Goal: Task Accomplishment & Management: Complete application form

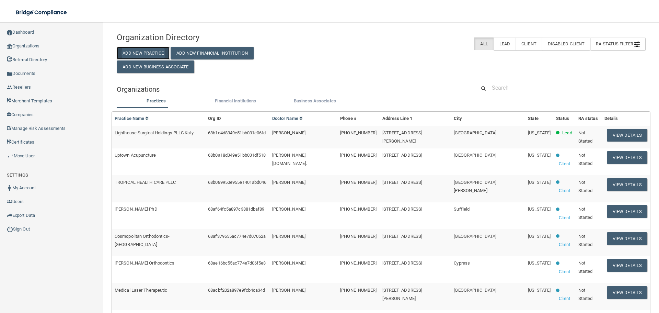
click at [155, 56] on button "Add New Practice" at bounding box center [143, 53] width 53 height 13
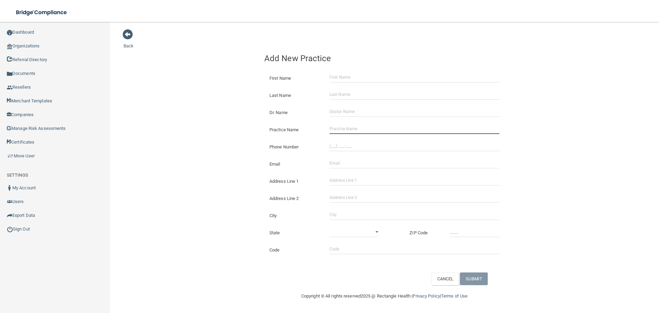
drag, startPoint x: 362, startPoint y: 129, endPoint x: 368, endPoint y: 132, distance: 6.8
click at [362, 129] on input "Practice Name" at bounding box center [415, 129] width 170 height 10
paste input "Mt [PERSON_NAME] ENT & Sleep Medicine"
type input "Mt [PERSON_NAME] ENT & Sleep Medicine"
click at [362, 138] on div "Phone Number" at bounding box center [384, 144] width 251 height 17
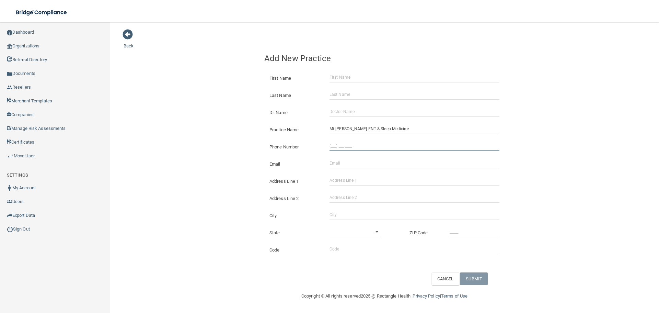
type input "(___) ___-____"
click at [363, 145] on input "(___) ___-____" at bounding box center [415, 146] width 170 height 10
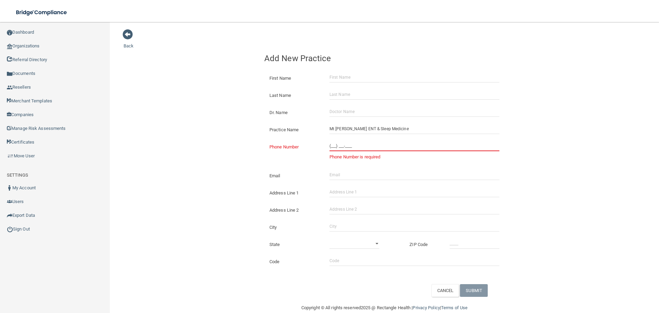
drag, startPoint x: 364, startPoint y: 147, endPoint x: 360, endPoint y: 147, distance: 4.2
click at [364, 147] on input "(___) ___-____" at bounding box center [415, 146] width 170 height 10
paste input "503) 233-5548"
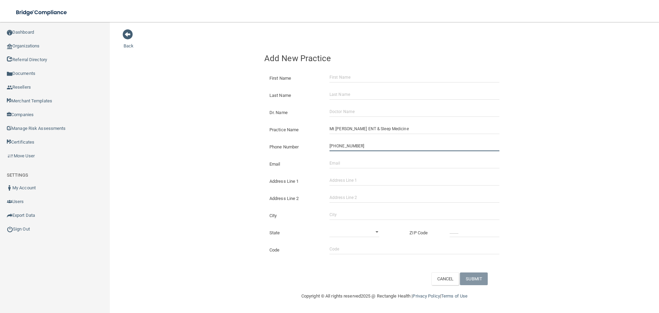
type input "[PHONE_NUMBER]"
drag, startPoint x: 236, startPoint y: 118, endPoint x: 253, endPoint y: 117, distance: 17.2
click at [236, 118] on div "Back Add New Practice First Name Last Name Dr. Name Practice Name Mt [PERSON_NA…" at bounding box center [385, 157] width 522 height 256
click at [344, 178] on input "Address Line 1" at bounding box center [415, 180] width 170 height 10
paste input "[STREET_ADDRESS]"
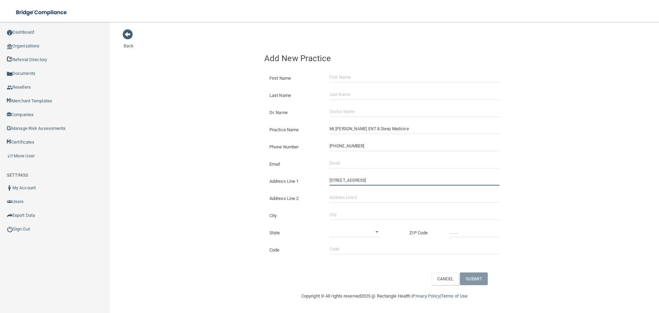
drag, startPoint x: 405, startPoint y: 180, endPoint x: 402, endPoint y: 196, distance: 17.0
click at [378, 183] on input "[STREET_ADDRESS]" at bounding box center [415, 180] width 170 height 10
type input "[STREET_ADDRESS]"
click at [365, 198] on input "Address Line 2" at bounding box center [415, 197] width 170 height 10
paste input "Suite 300"
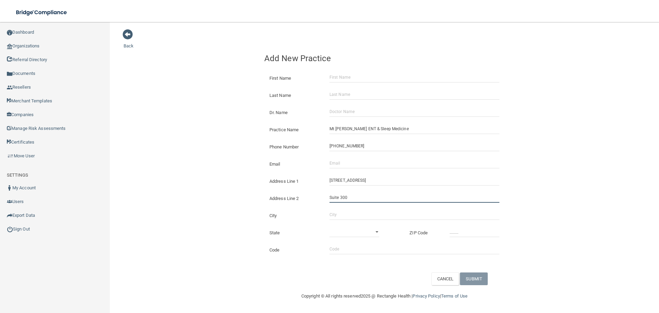
type input "Suite 300"
drag, startPoint x: 343, startPoint y: 224, endPoint x: 341, endPoint y: 219, distance: 5.9
click at [343, 224] on div "State [US_STATE] [US_STATE] [US_STATE] [US_STATE] [US_STATE] [US_STATE] [US_STA…" at bounding box center [384, 229] width 251 height 17
click at [341, 218] on input "City" at bounding box center [415, 214] width 170 height 10
type input "Clackamas"
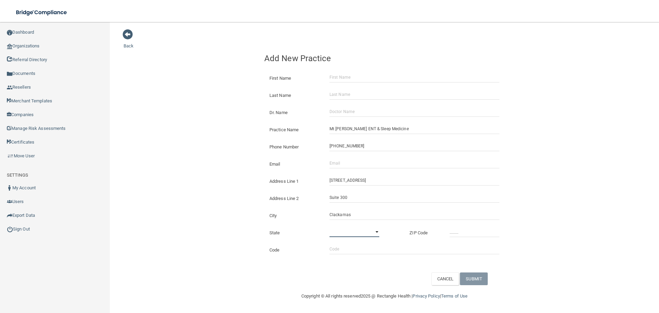
click at [348, 229] on select "[US_STATE] [US_STATE] [US_STATE] [US_STATE] [US_STATE] [US_STATE] [US_STATE] [U…" at bounding box center [355, 232] width 50 height 10
select select "37"
click at [330, 227] on select "[US_STATE] [US_STATE] [US_STATE] [US_STATE] [US_STATE] [US_STATE] [US_STATE] [U…" at bounding box center [355, 232] width 50 height 10
click at [474, 227] on input "_____" at bounding box center [475, 232] width 50 height 10
type input "97015"
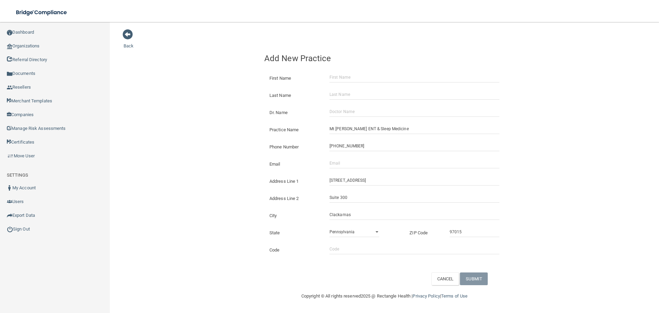
click at [610, 209] on div "Back Add New Practice First Name Last Name Dr. Name Practice Name [GEOGRAPHIC_D…" at bounding box center [385, 157] width 522 height 256
drag, startPoint x: 356, startPoint y: 167, endPoint x: 314, endPoint y: 157, distance: 43.7
click at [356, 167] on input "Email" at bounding box center [415, 163] width 170 height 10
paste input "[EMAIL_ADDRESS][DOMAIN_NAME]"
type input "[EMAIL_ADDRESS][DOMAIN_NAME]"
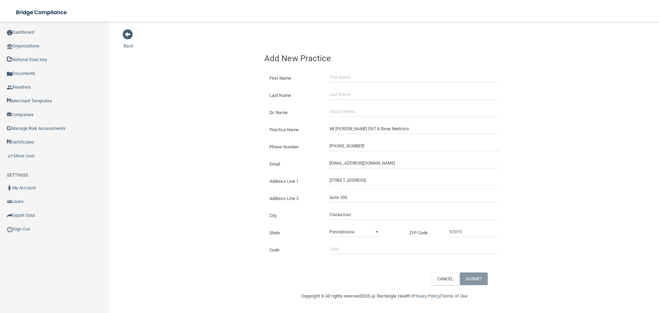
click at [237, 142] on div "Back Add New Practice First Name Last Name Dr. Name Practice Name [GEOGRAPHIC_D…" at bounding box center [385, 157] width 522 height 256
drag, startPoint x: 339, startPoint y: 168, endPoint x: 295, endPoint y: 165, distance: 44.0
click at [296, 158] on div "Email [EMAIL_ADDRESS][DOMAIN_NAME] The email address is already taken" at bounding box center [384, 158] width 240 height 0
click at [344, 75] on input "First Name" at bounding box center [415, 77] width 170 height 10
paste input "[PERSON_NAME]"
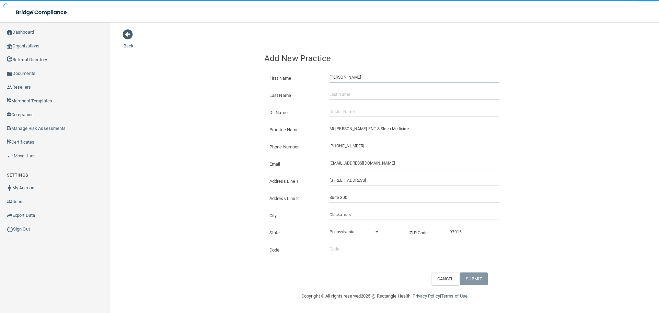
type input "[PERSON_NAME]"
click at [351, 116] on input "Dr. Name" at bounding box center [415, 111] width 170 height 10
paste input "[PERSON_NAME]"
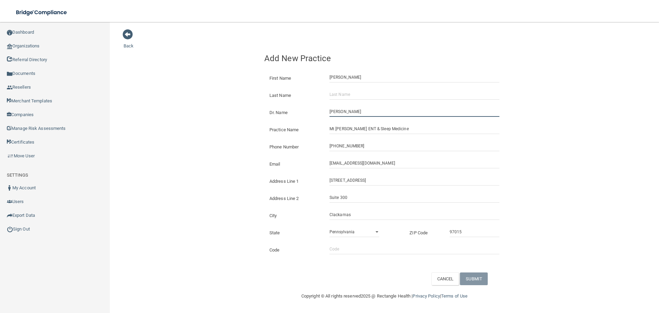
type input "[PERSON_NAME]"
click at [345, 82] on div "First Name [PERSON_NAME]" at bounding box center [384, 75] width 251 height 17
click at [345, 82] on input "[PERSON_NAME]" at bounding box center [415, 77] width 170 height 10
click at [346, 79] on input "[PERSON_NAME]" at bounding box center [415, 77] width 170 height 10
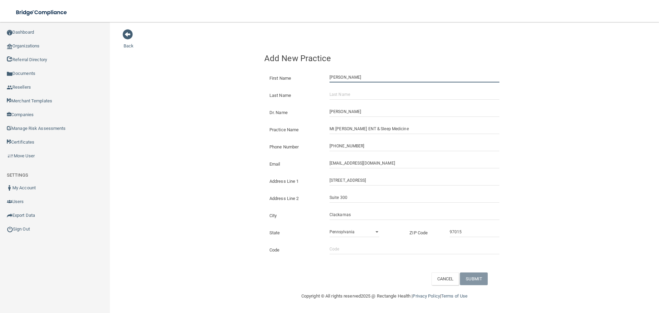
type input "[PERSON_NAME]"
click at [358, 100] on input "Last Name" at bounding box center [415, 94] width 170 height 10
paste input "[PERSON_NAME]"
type input "[PERSON_NAME]"
click at [476, 273] on button "SUBMIT" at bounding box center [474, 278] width 28 height 13
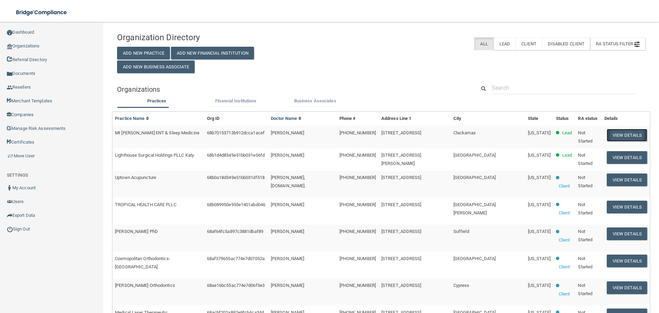
click at [613, 135] on button "View Details" at bounding box center [627, 135] width 41 height 13
